Goal: Task Accomplishment & Management: Manage account settings

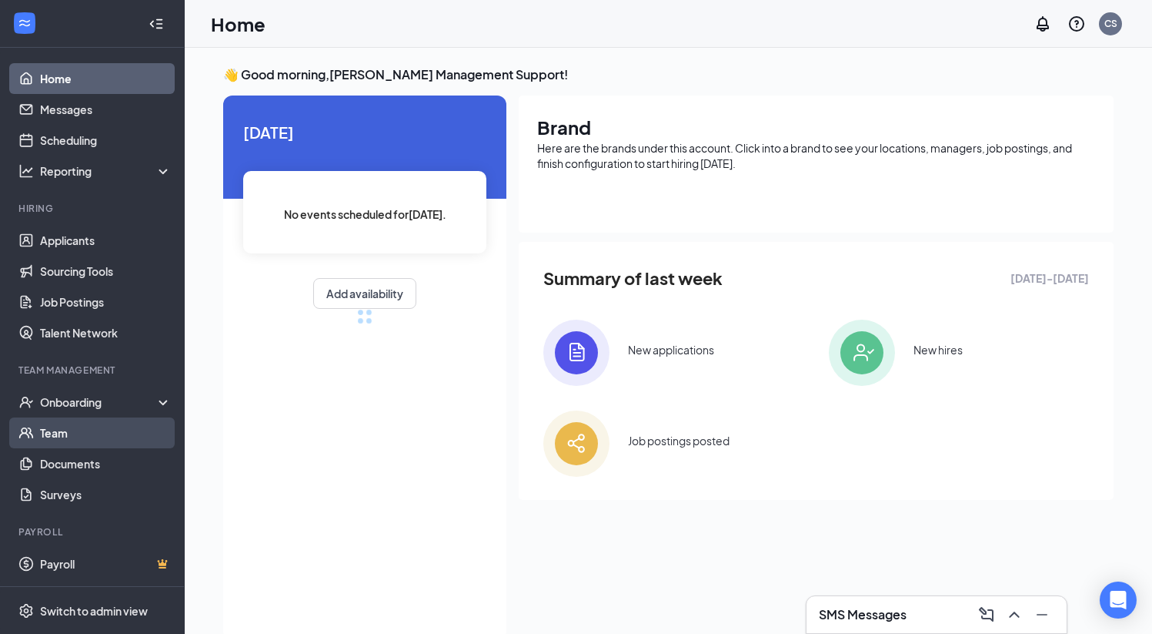
click at [118, 434] on link "Team" at bounding box center [106, 432] width 132 height 31
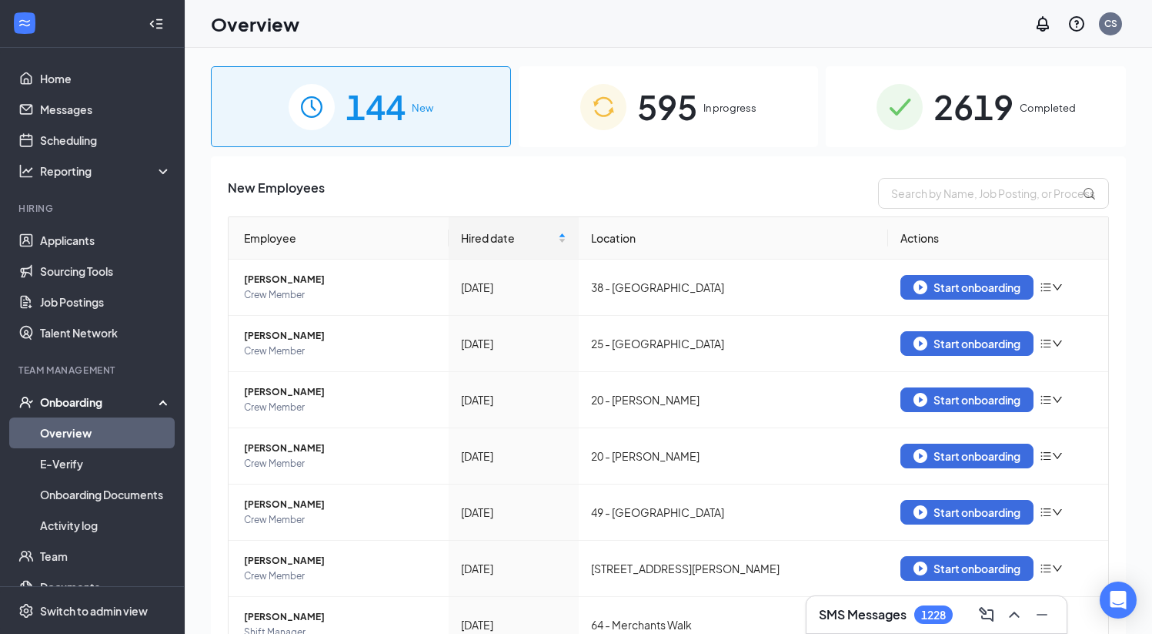
click at [708, 142] on div "595 In progress" at bounding box center [669, 106] width 300 height 81
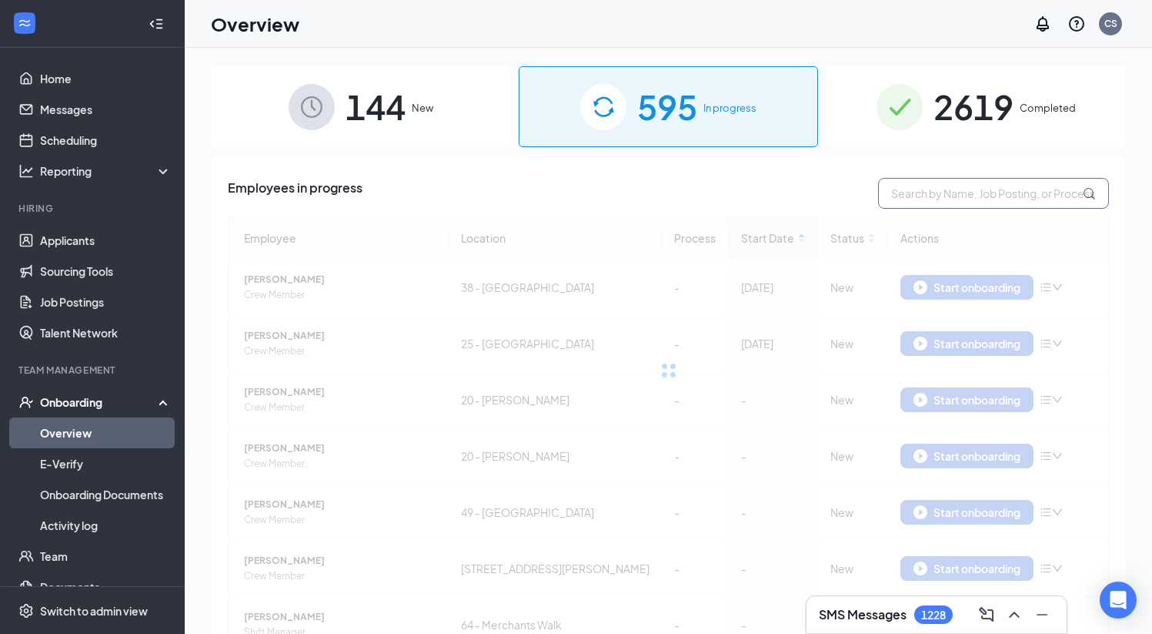
drag, startPoint x: 947, startPoint y: 203, endPoint x: 971, endPoint y: 199, distance: 24.9
click at [947, 202] on input "text" at bounding box center [993, 193] width 231 height 31
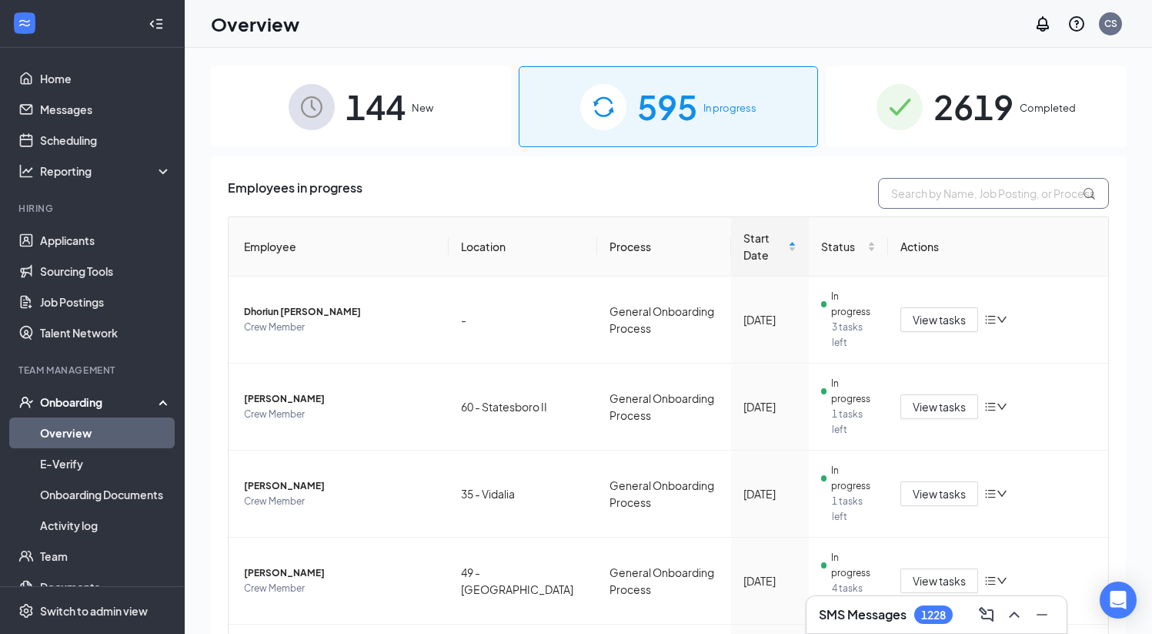
paste input "[PERSON_NAME]"
type input "[PERSON_NAME]"
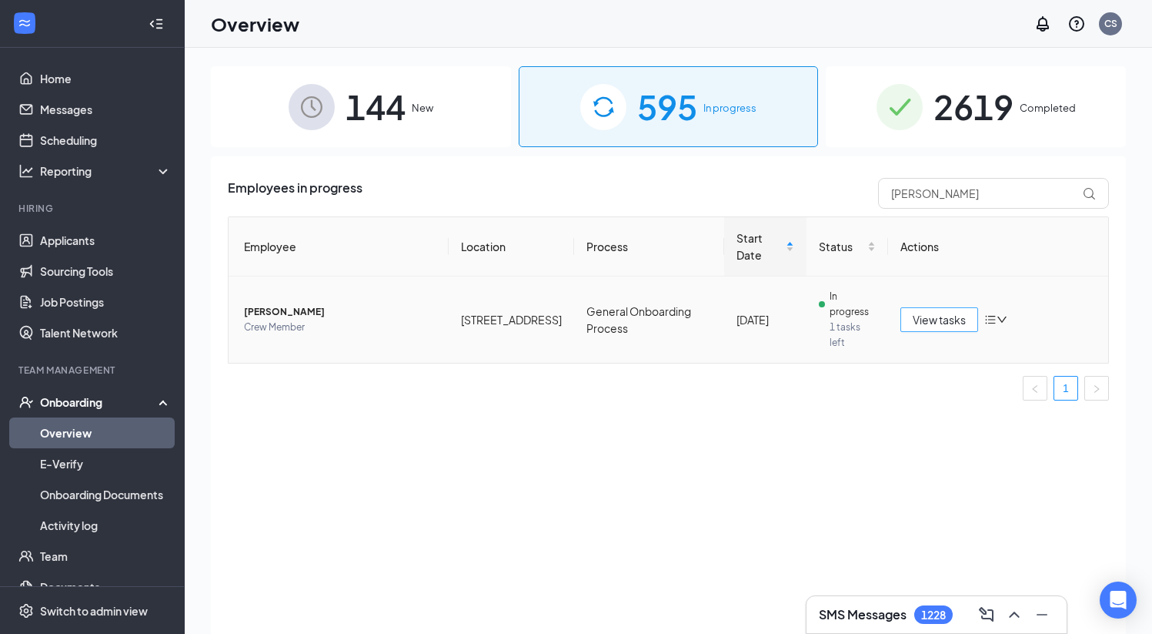
click at [943, 311] on span "View tasks" at bounding box center [939, 319] width 53 height 17
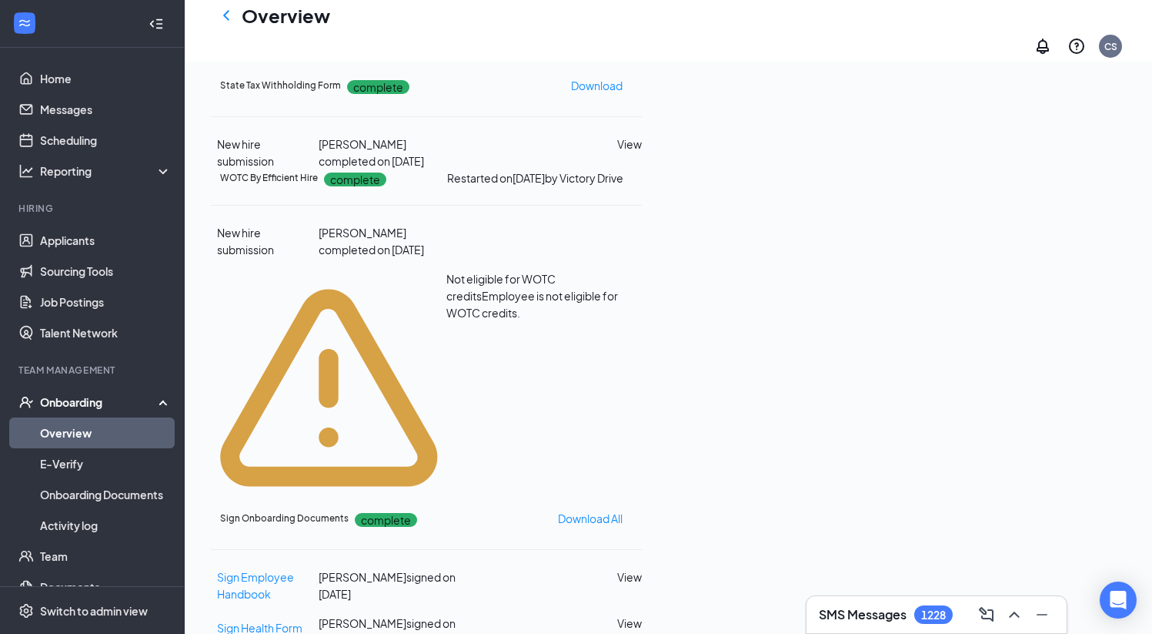
scroll to position [588, 0]
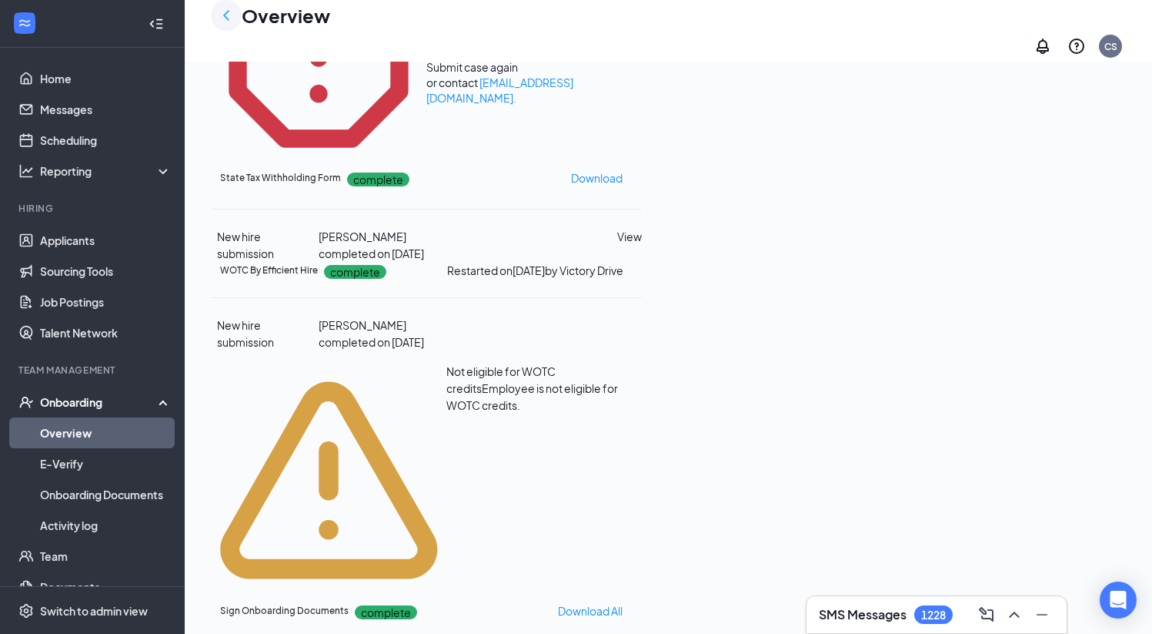
click at [232, 22] on icon "ChevronLeft" at bounding box center [226, 15] width 18 height 18
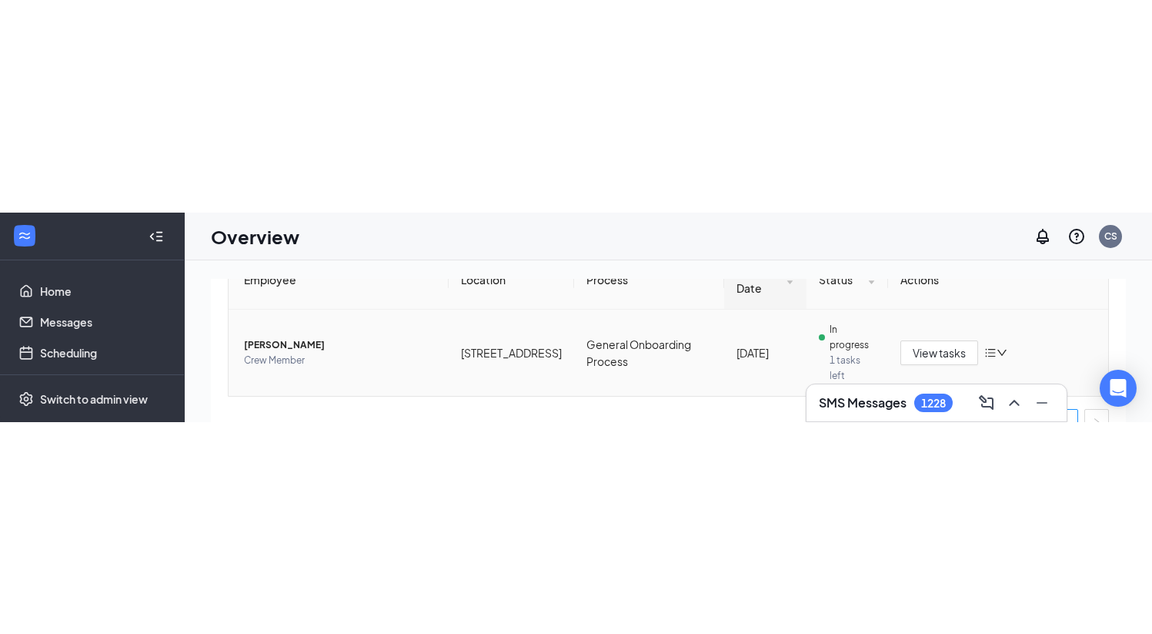
scroll to position [192, 0]
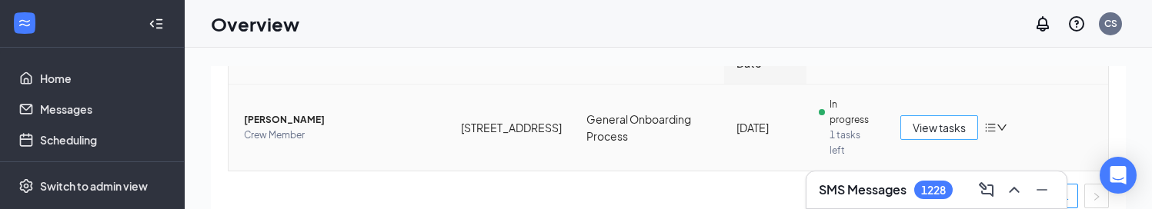
click at [901, 120] on button "View tasks" at bounding box center [940, 127] width 78 height 25
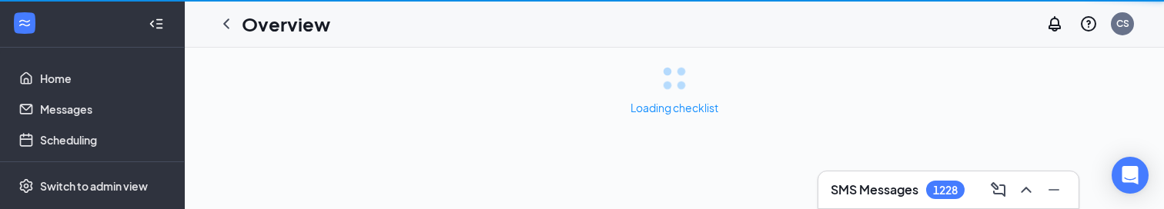
click at [921, 115] on div "Loading checklist" at bounding box center [674, 91] width 979 height 86
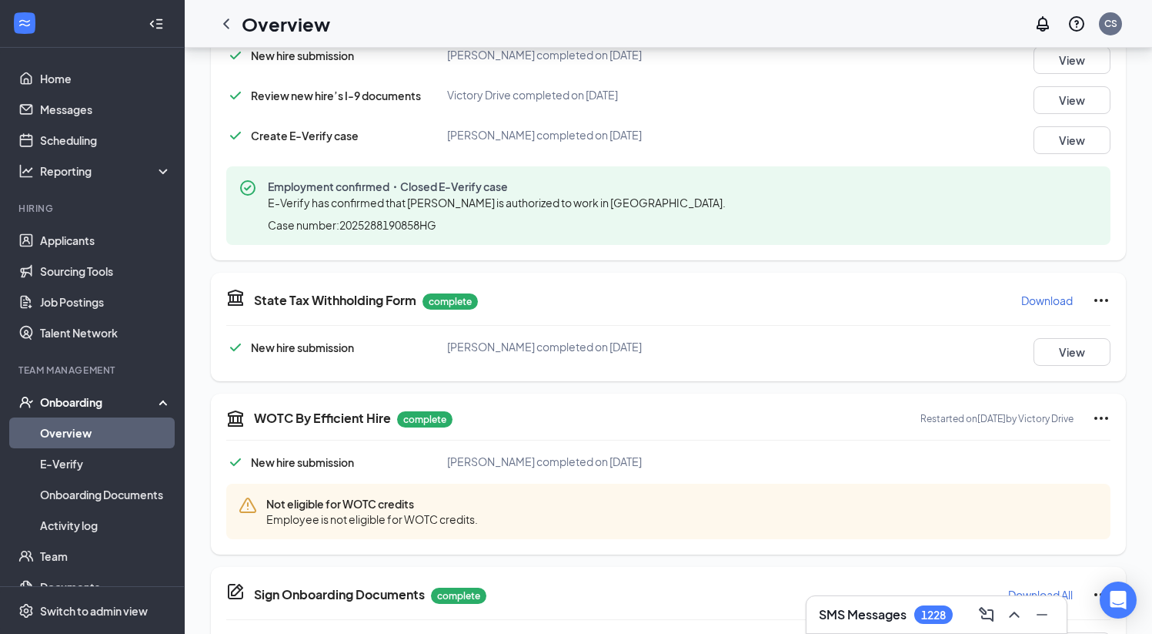
scroll to position [538, 0]
